Goal: Task Accomplishment & Management: Complete application form

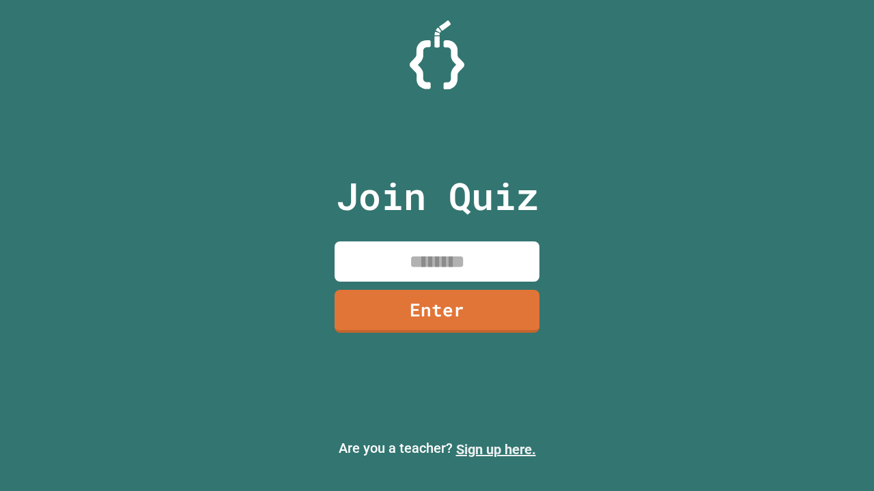
click at [495, 450] on link "Sign up here." at bounding box center [496, 450] width 80 height 16
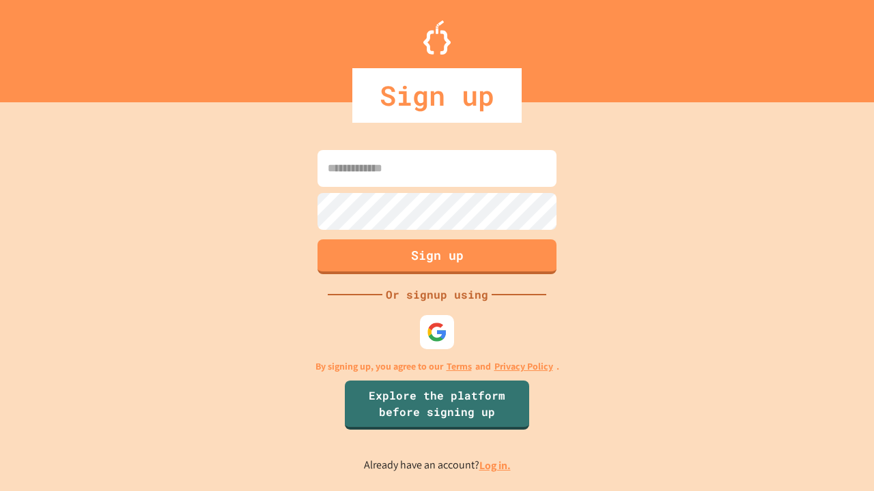
click at [495, 465] on link "Log in." at bounding box center [494, 466] width 31 height 14
